Goal: Transaction & Acquisition: Subscribe to service/newsletter

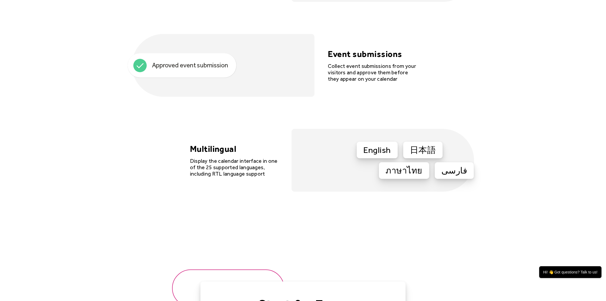
scroll to position [1739, 0]
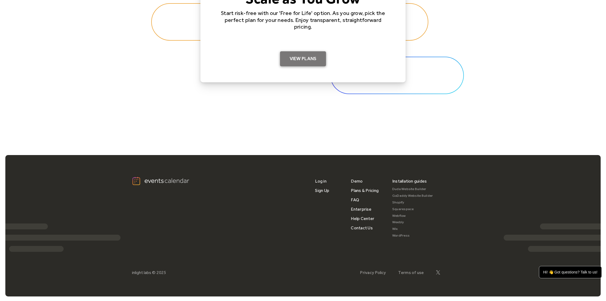
click at [310, 54] on link "View Plans" at bounding box center [303, 58] width 46 height 15
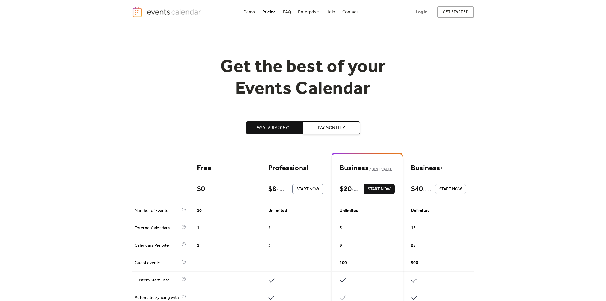
scroll to position [6, 0]
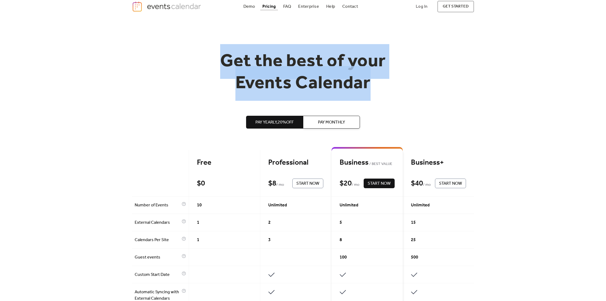
drag, startPoint x: 397, startPoint y: 81, endPoint x: 208, endPoint y: 56, distance: 191.1
click at [208, 56] on h1 "Get the best of your Events Calendar" at bounding box center [302, 73] width 205 height 44
drag, startPoint x: 208, startPoint y: 56, endPoint x: 382, endPoint y: 81, distance: 175.9
click at [382, 81] on h1 "Get the best of your Events Calendar" at bounding box center [302, 73] width 205 height 44
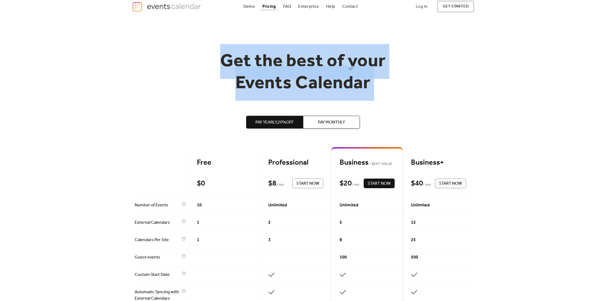
click at [382, 81] on h1 "Get the best of your Events Calendar" at bounding box center [302, 73] width 205 height 44
drag, startPoint x: 382, startPoint y: 81, endPoint x: 220, endPoint y: 55, distance: 163.7
click at [220, 55] on h1 "Get the best of your Events Calendar" at bounding box center [302, 73] width 205 height 44
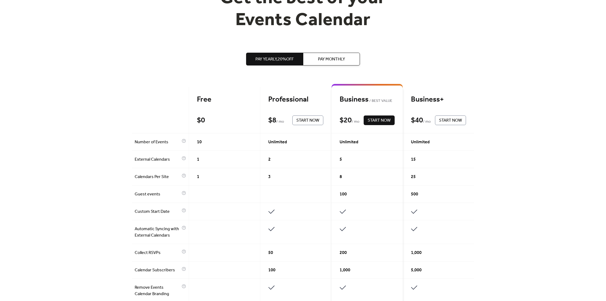
scroll to position [0, 0]
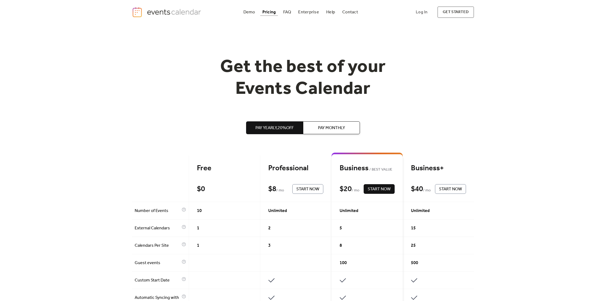
click at [177, 13] on img "home" at bounding box center [167, 12] width 71 height 11
